Goal: Task Accomplishment & Management: Complete application form

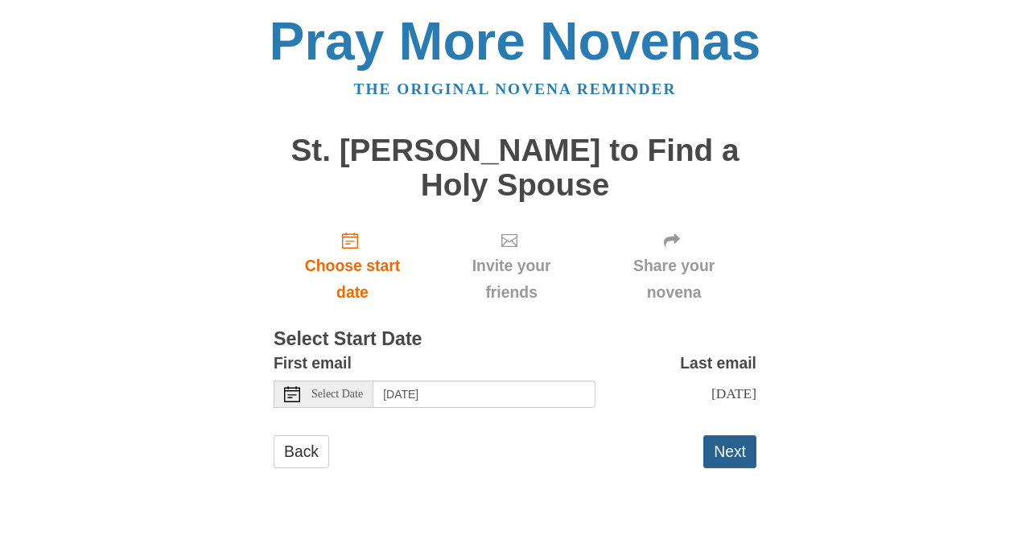
click at [727, 461] on button "Next" at bounding box center [729, 451] width 53 height 33
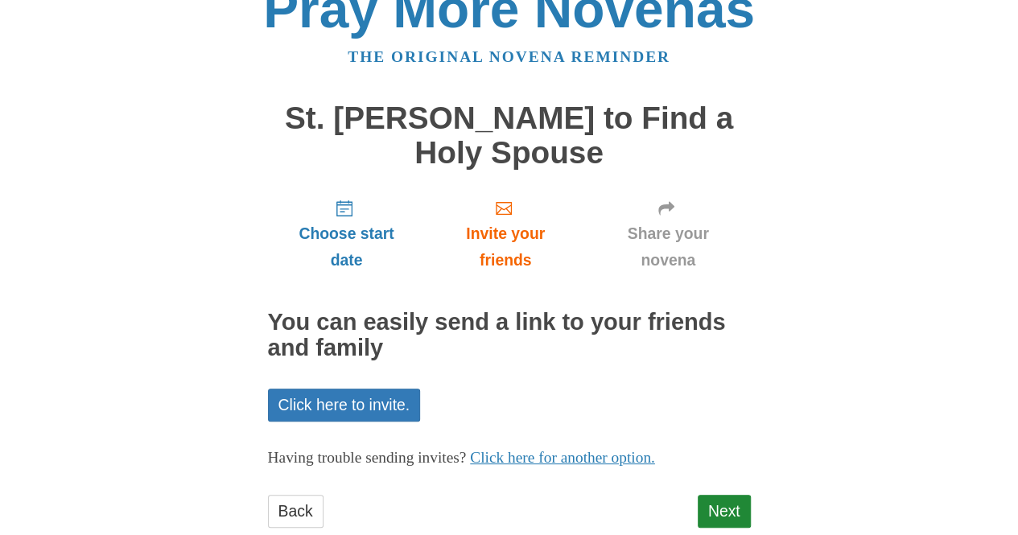
scroll to position [71, 0]
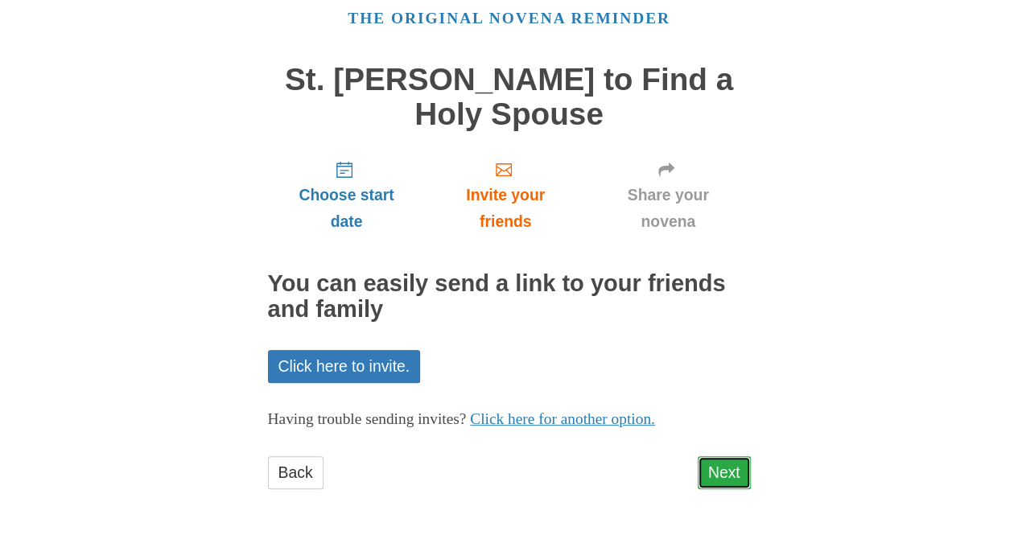
click at [735, 474] on link "Next" at bounding box center [723, 472] width 53 height 33
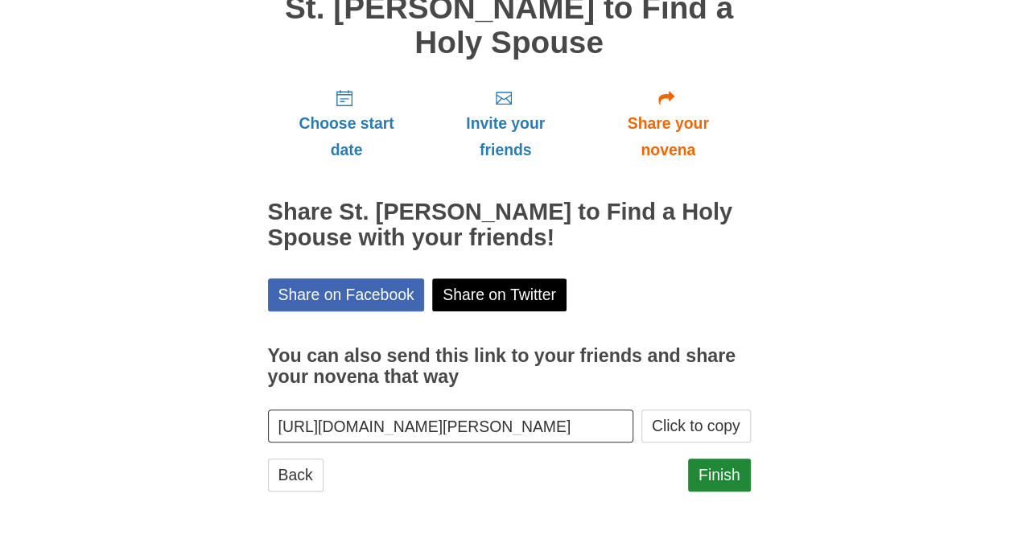
scroll to position [143, 0]
click at [711, 476] on link "Finish" at bounding box center [719, 474] width 63 height 33
